Goal: Task Accomplishment & Management: Complete application form

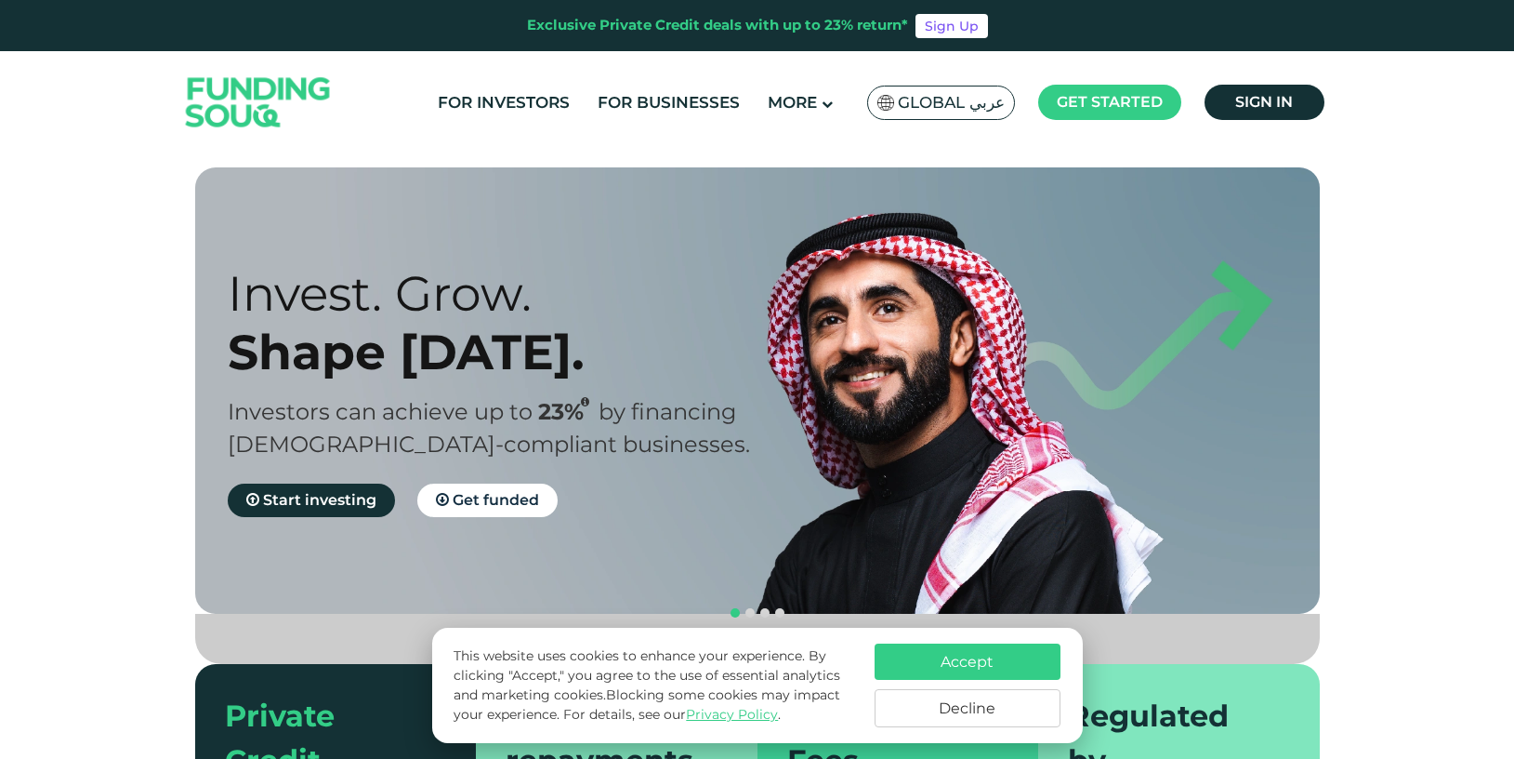
click at [985, 673] on button "Accept" at bounding box center [968, 661] width 186 height 36
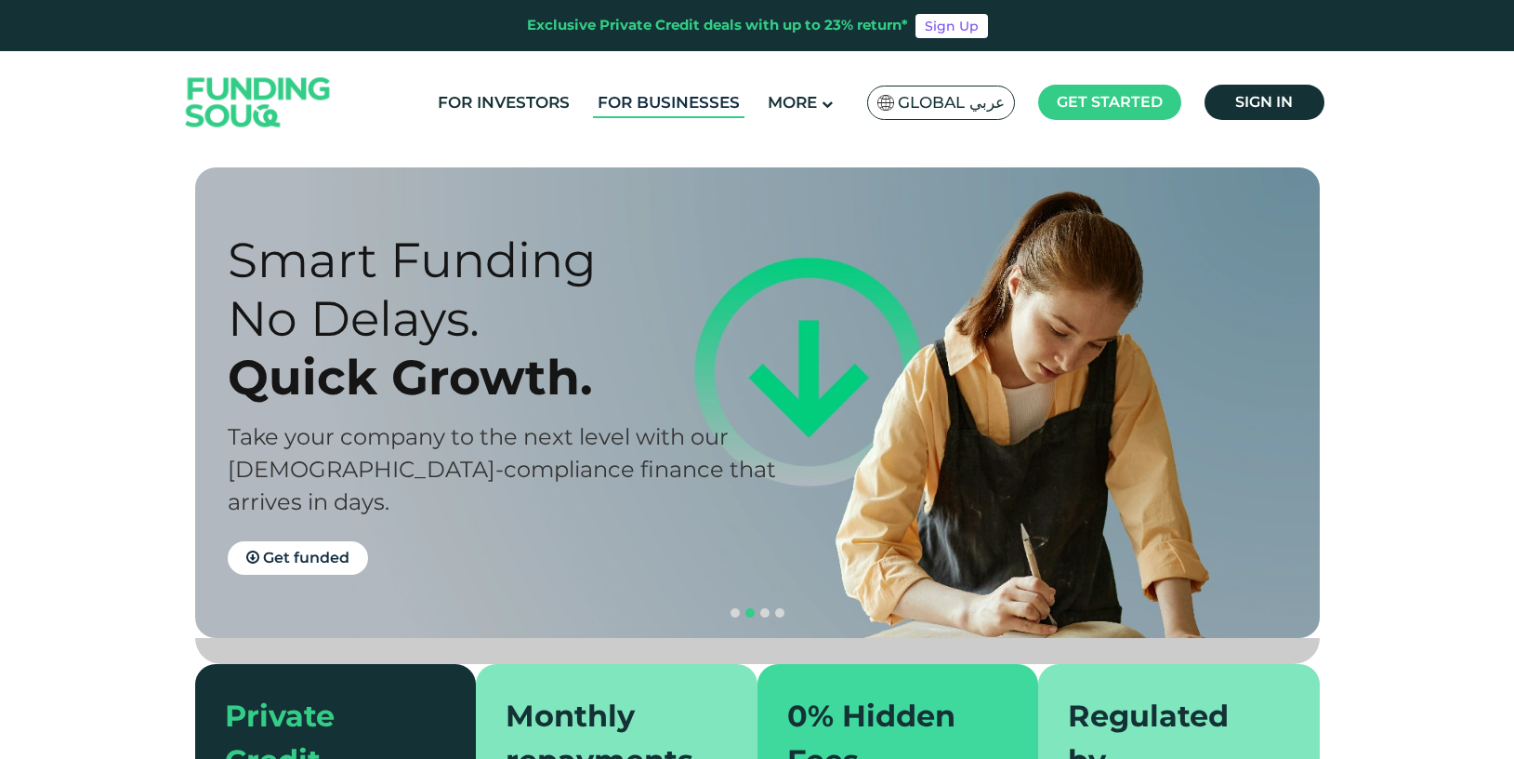
click at [631, 104] on link "For Businesses" at bounding box center [669, 102] width 152 height 31
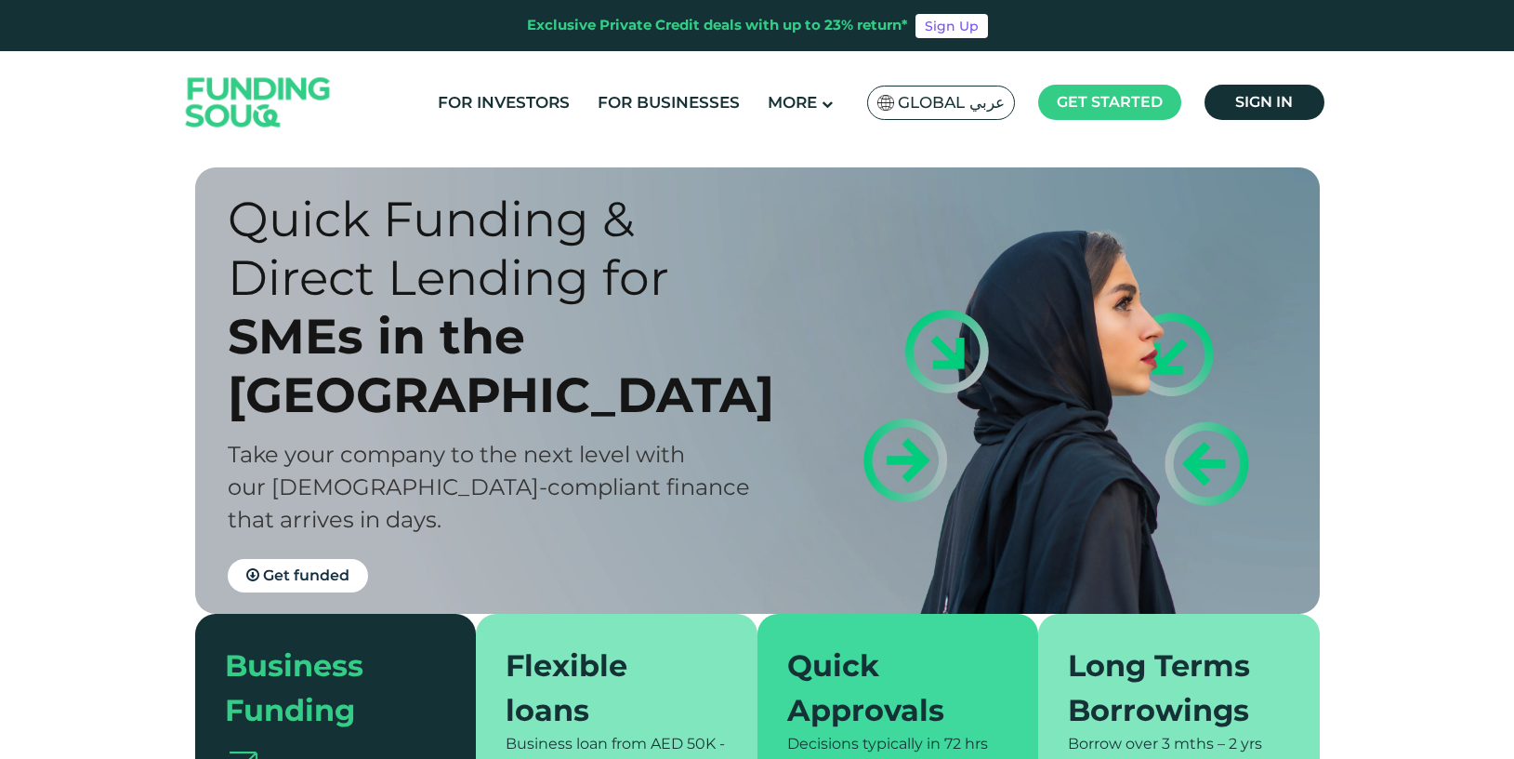
click at [650, 264] on div "Quick Funding & Direct Lending for" at bounding box center [509, 248] width 562 height 117
